Goal: Task Accomplishment & Management: Manage account settings

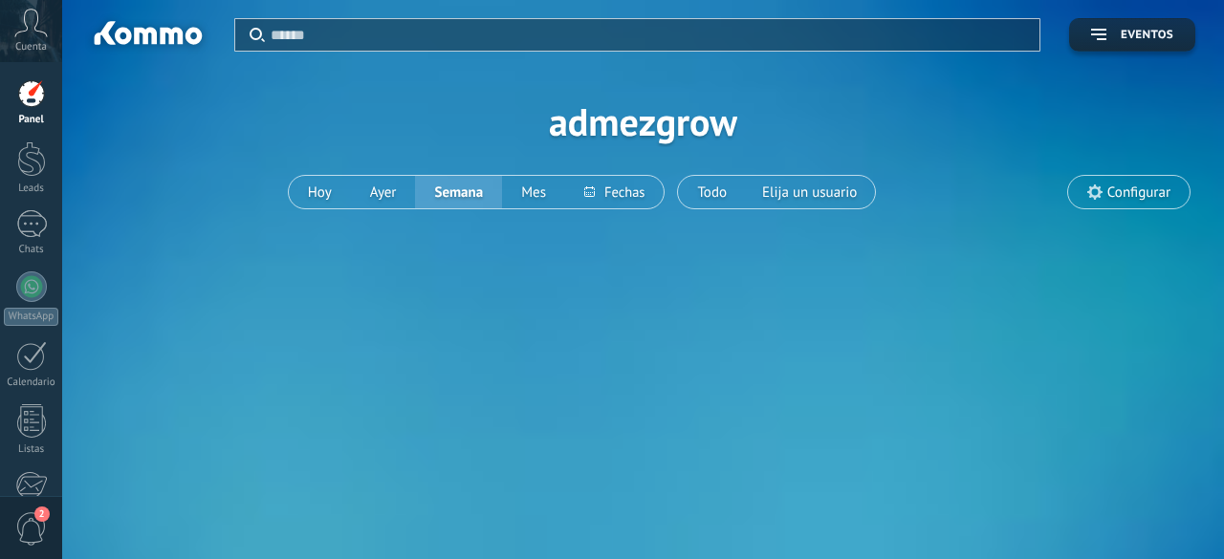
click at [30, 529] on span "2" at bounding box center [31, 528] width 33 height 33
click at [34, 537] on span "2" at bounding box center [31, 528] width 33 height 33
click at [33, 533] on span "2" at bounding box center [31, 528] width 33 height 33
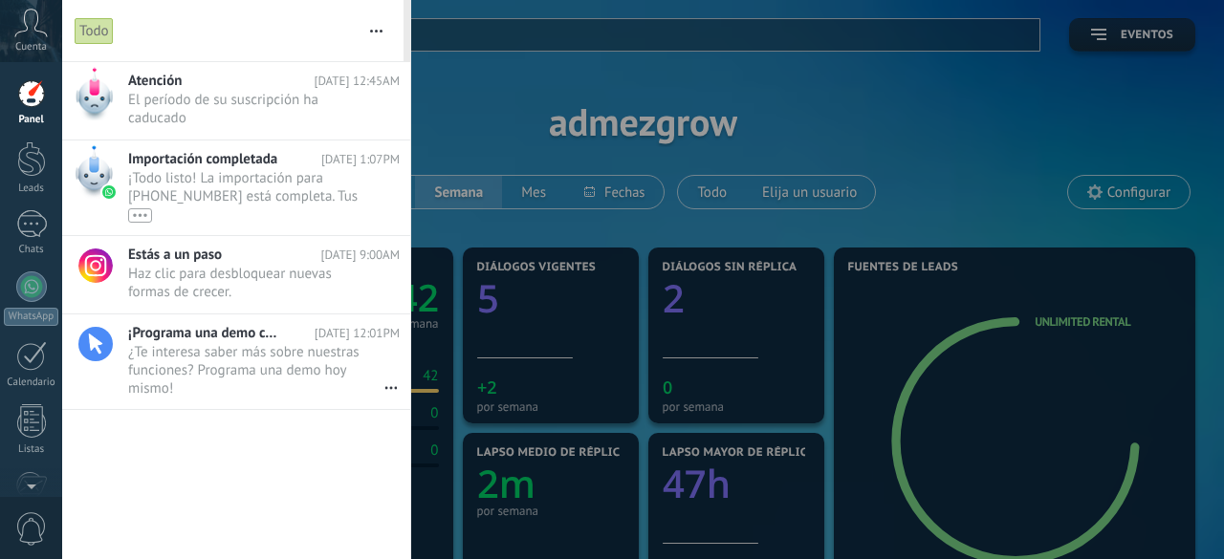
click at [462, 101] on div at bounding box center [612, 279] width 1224 height 559
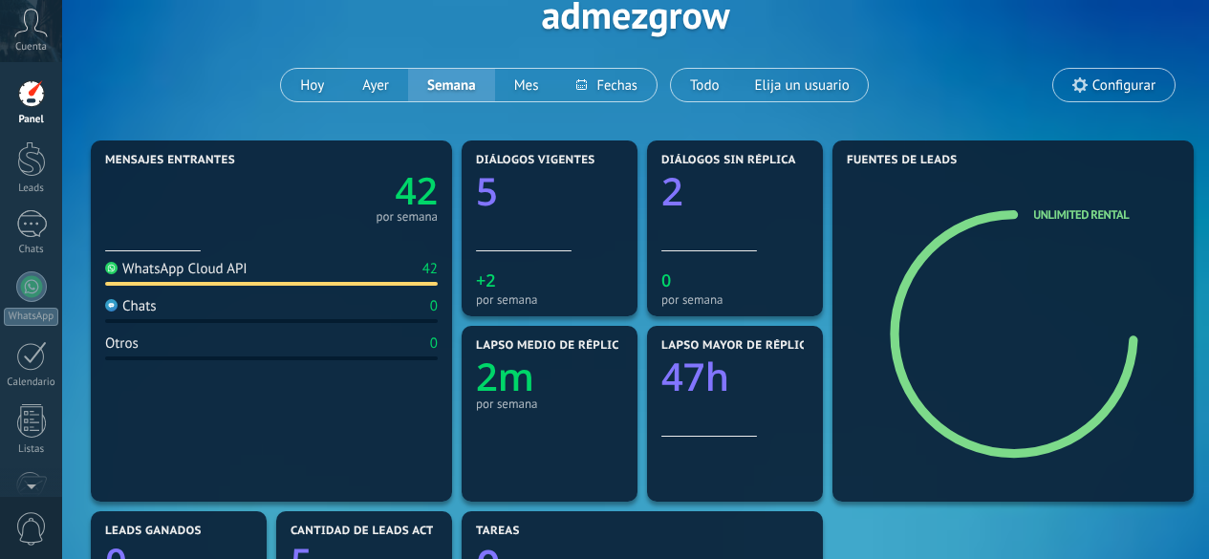
scroll to position [108, 0]
click at [170, 277] on div "WhatsApp Cloud API 42" at bounding box center [271, 272] width 333 height 26
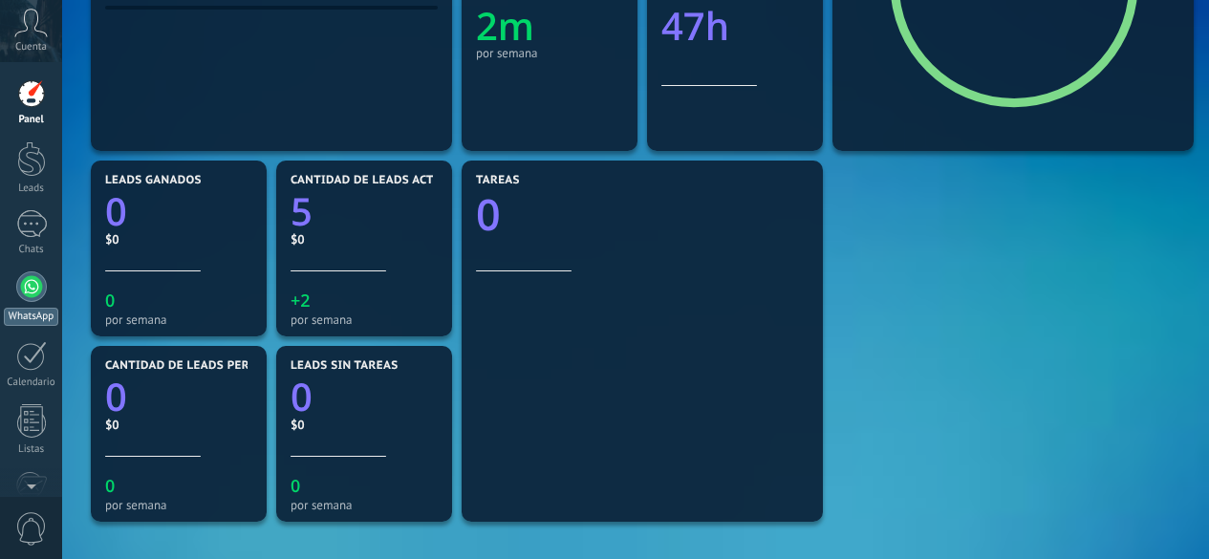
scroll to position [459, 0]
click at [24, 291] on div at bounding box center [31, 287] width 31 height 31
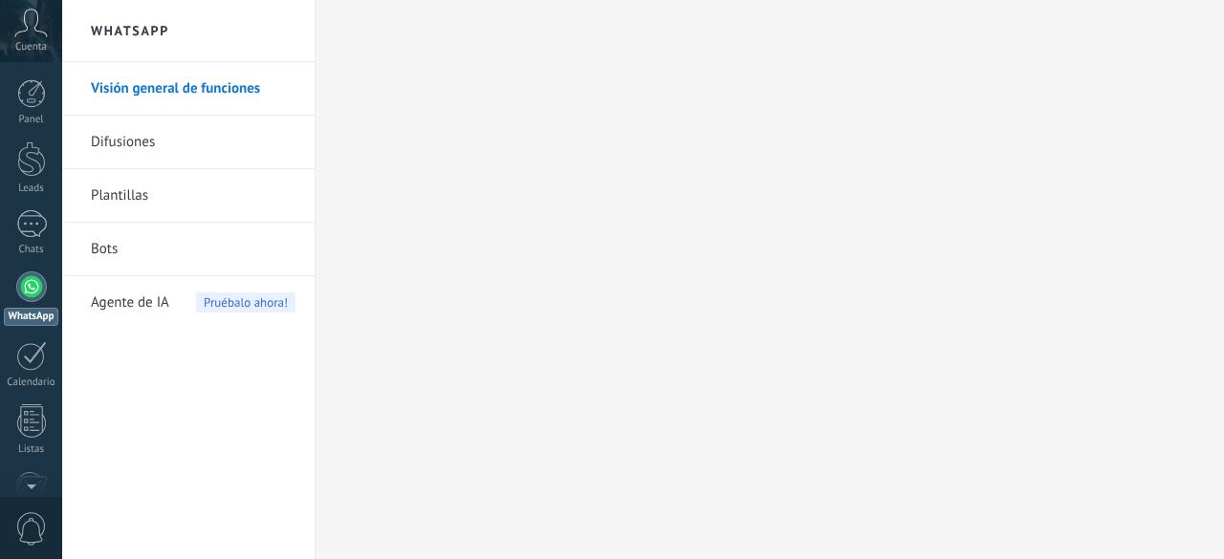
click at [156, 85] on link "Visión general de funciones" at bounding box center [193, 89] width 205 height 54
click at [185, 132] on link "Difusiones" at bounding box center [193, 143] width 205 height 54
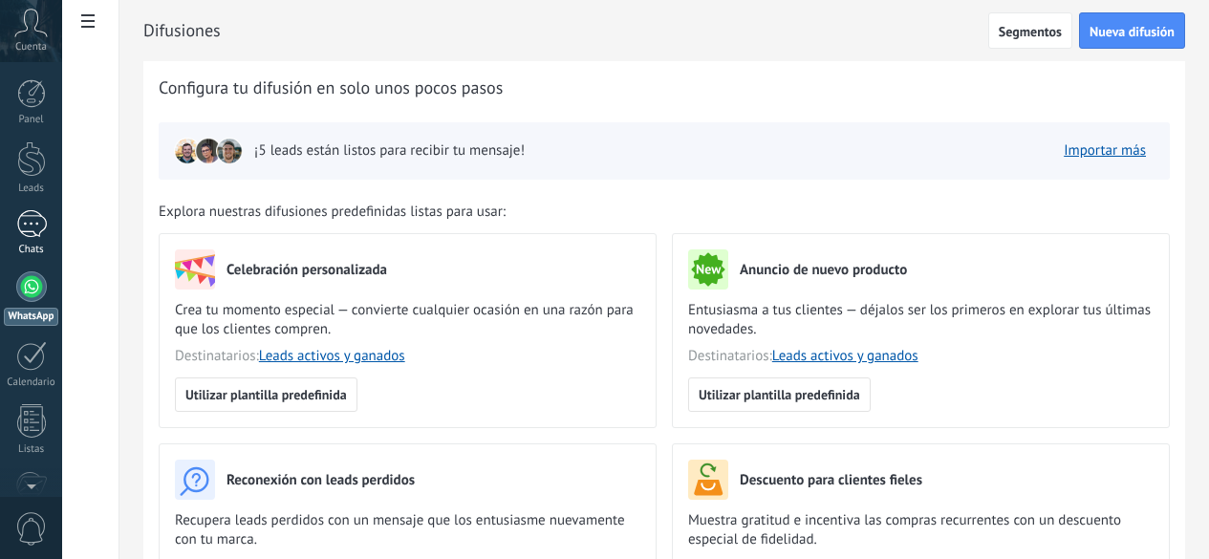
click at [48, 233] on link "Chats" at bounding box center [31, 233] width 62 height 46
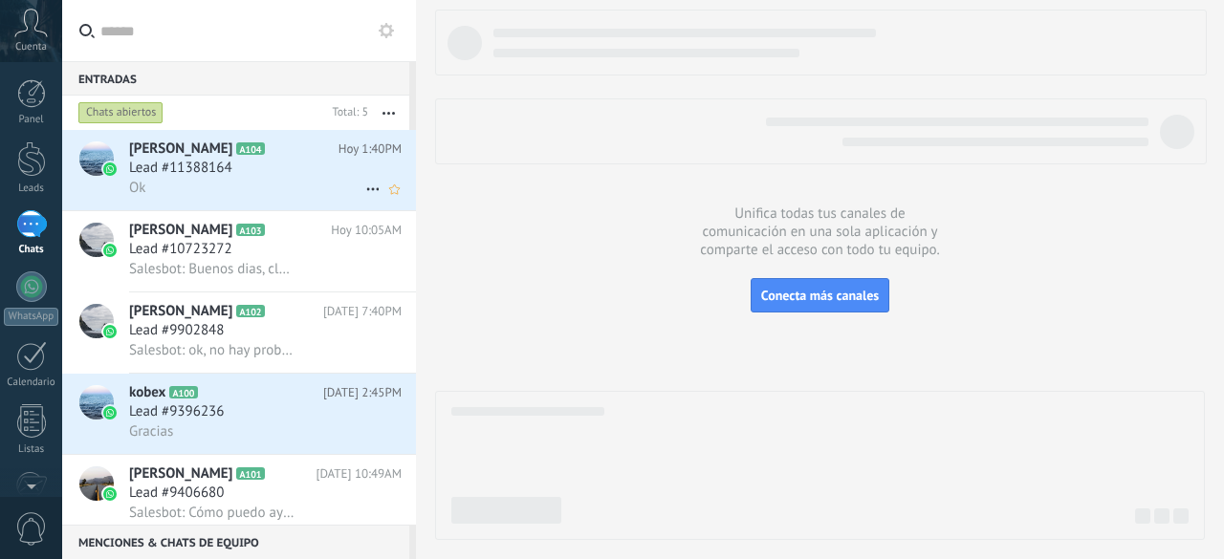
click at [285, 156] on h2 "[PERSON_NAME] A104" at bounding box center [233, 149] width 209 height 19
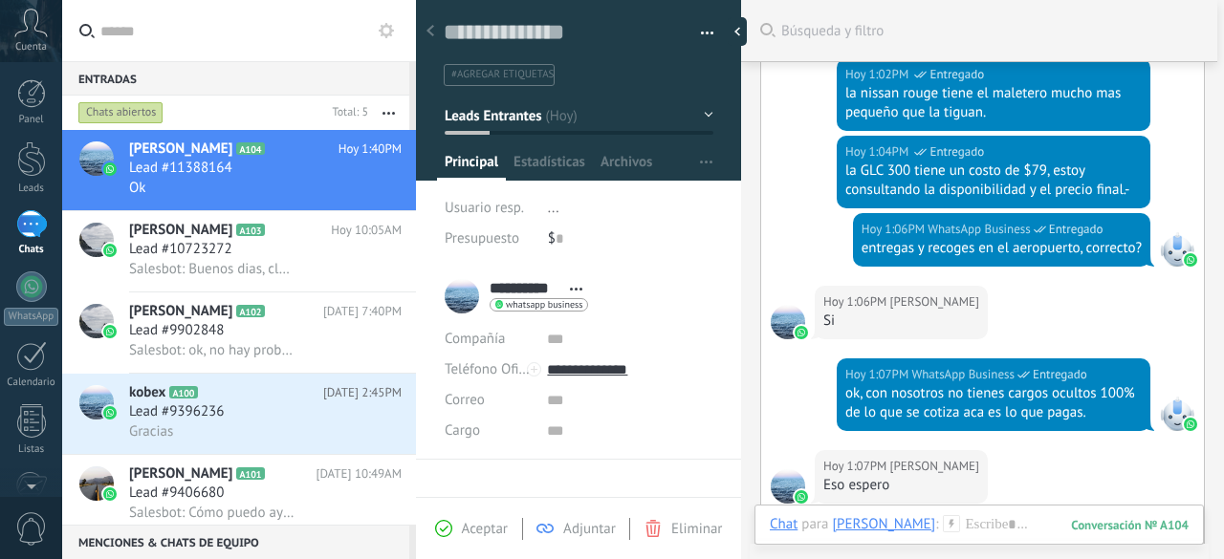
scroll to position [291, 0]
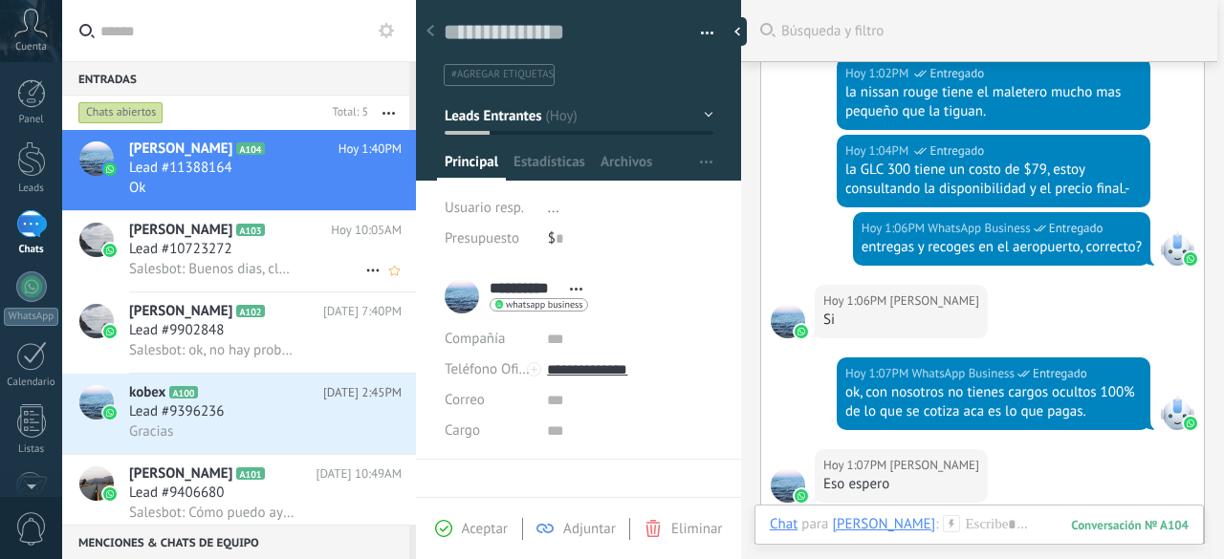
click at [203, 271] on span "Salesbot: Buenos dias, claro que si. Vamos a coordinar." at bounding box center [212, 269] width 167 height 18
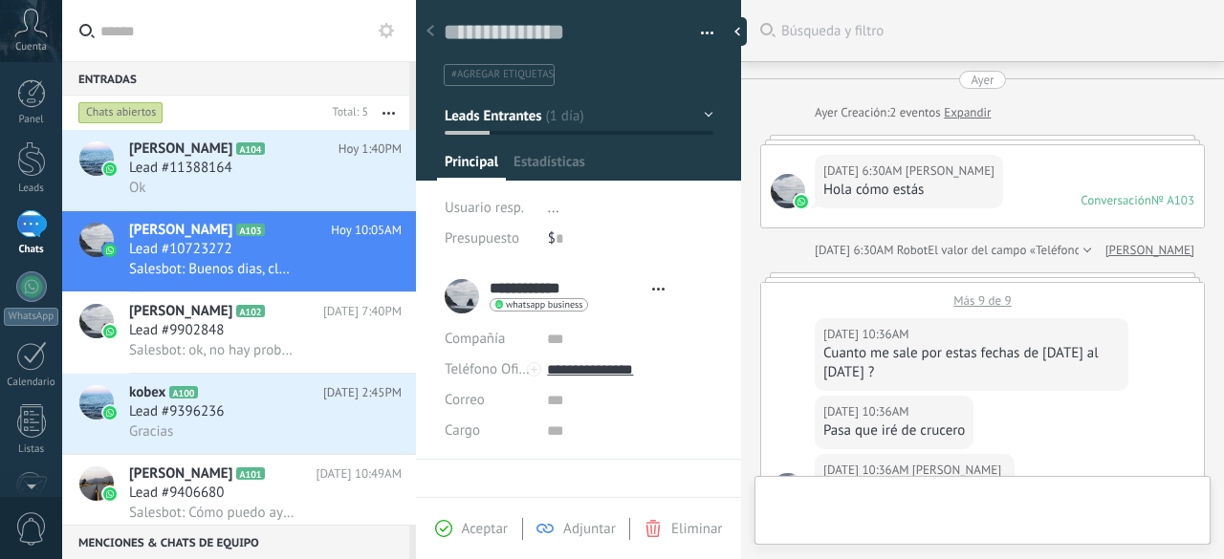
type textarea "**********"
